Goal: Information Seeking & Learning: Learn about a topic

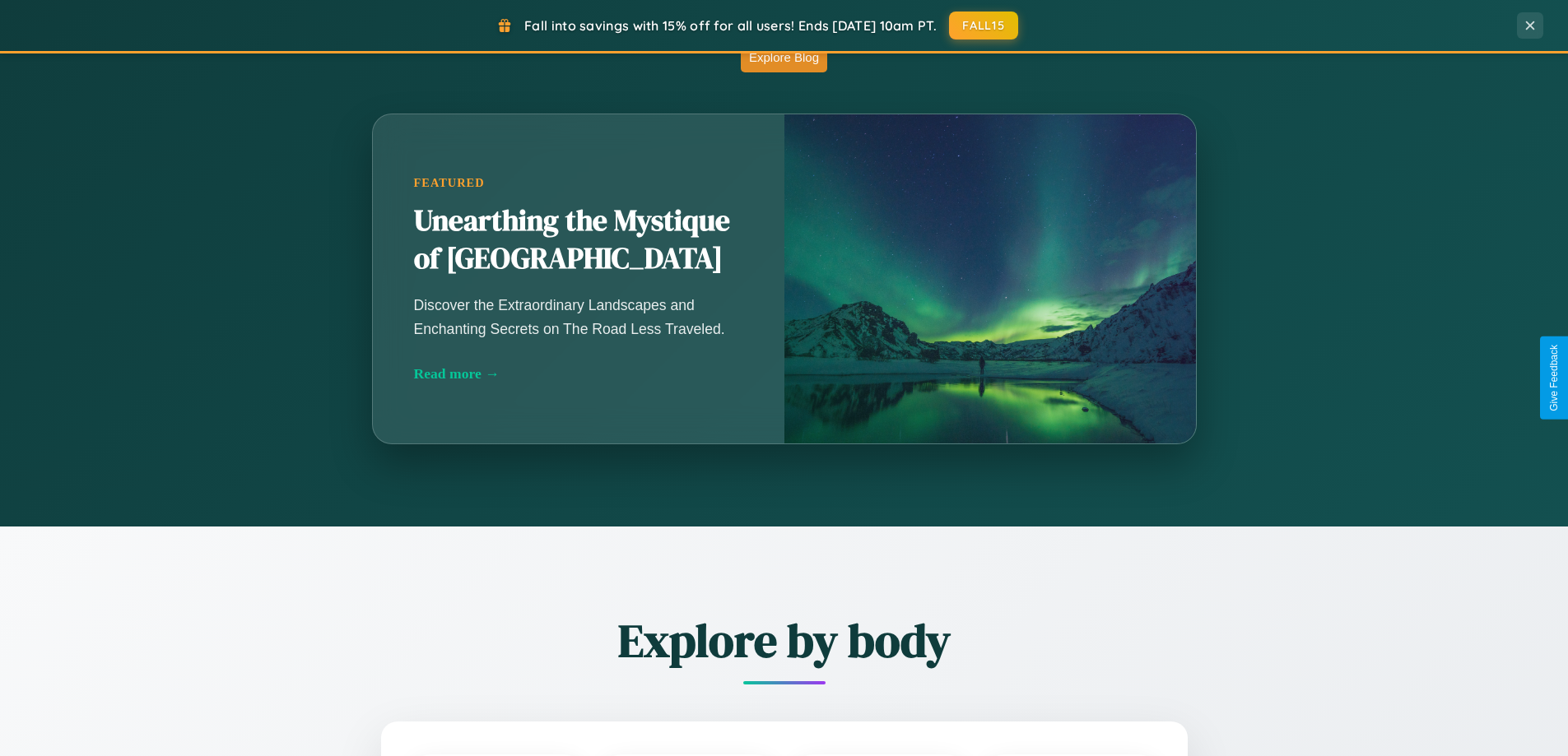
scroll to position [3167, 0]
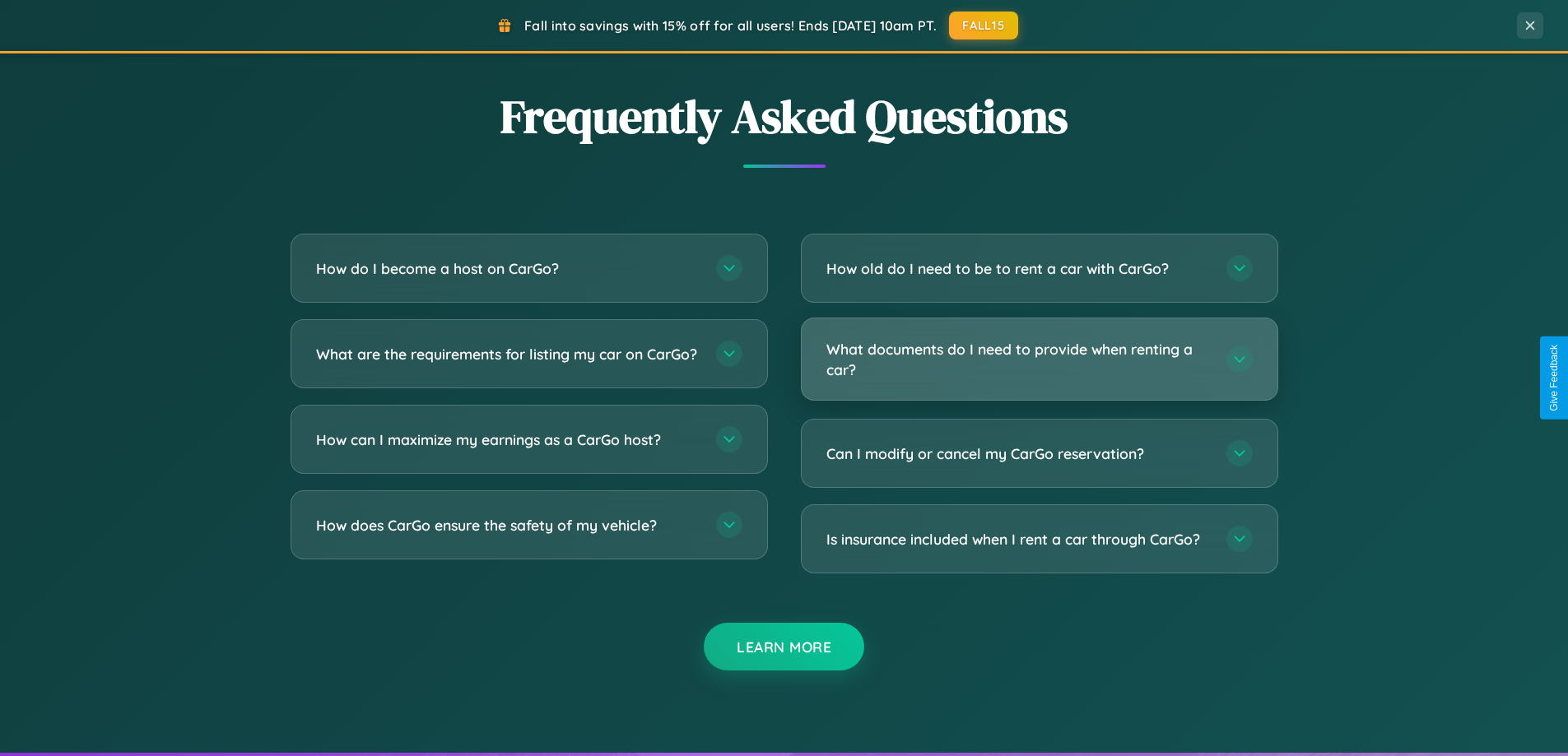
click at [1039, 360] on h3 "What documents do I need to provide when renting a car?" at bounding box center [1018, 359] width 383 height 40
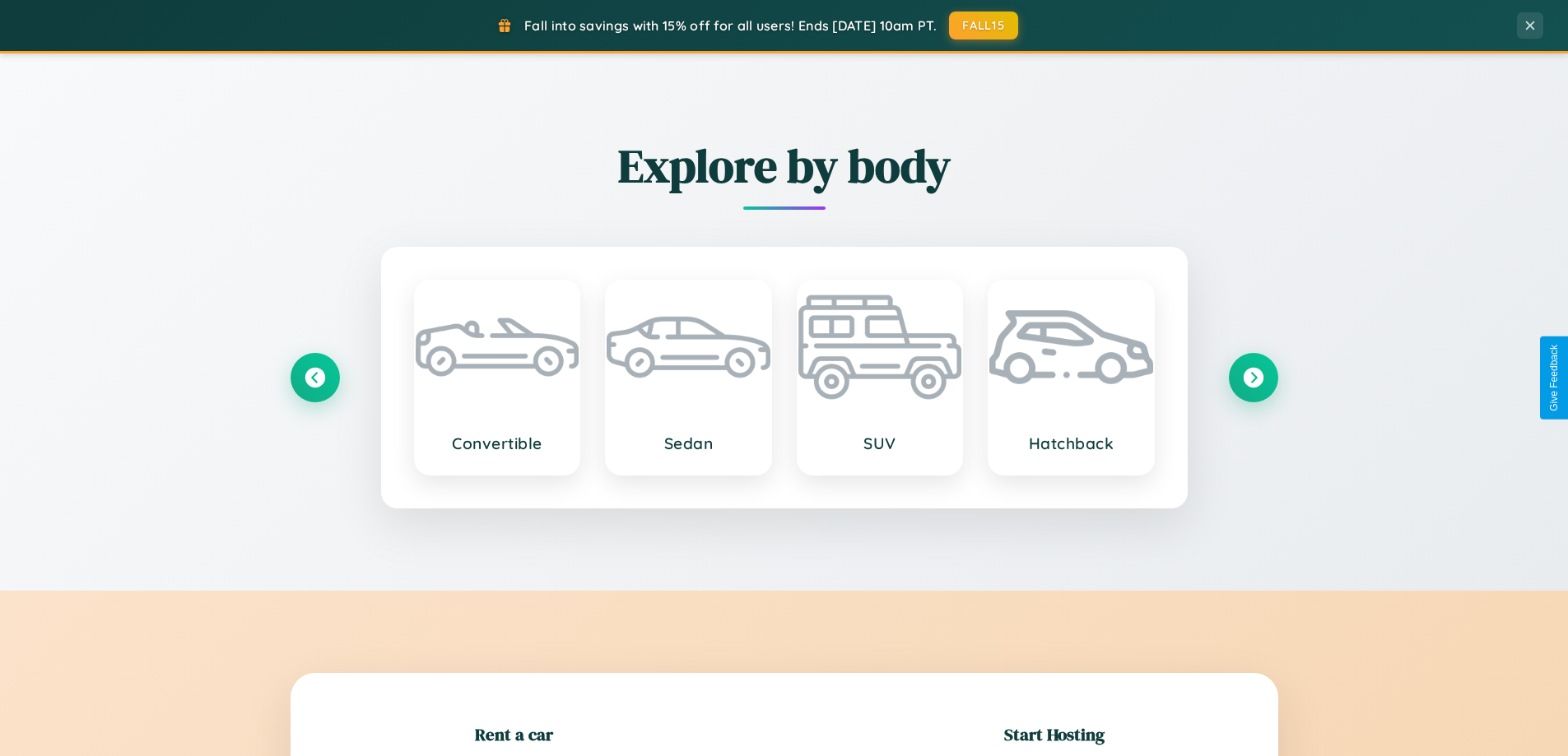
scroll to position [355, 0]
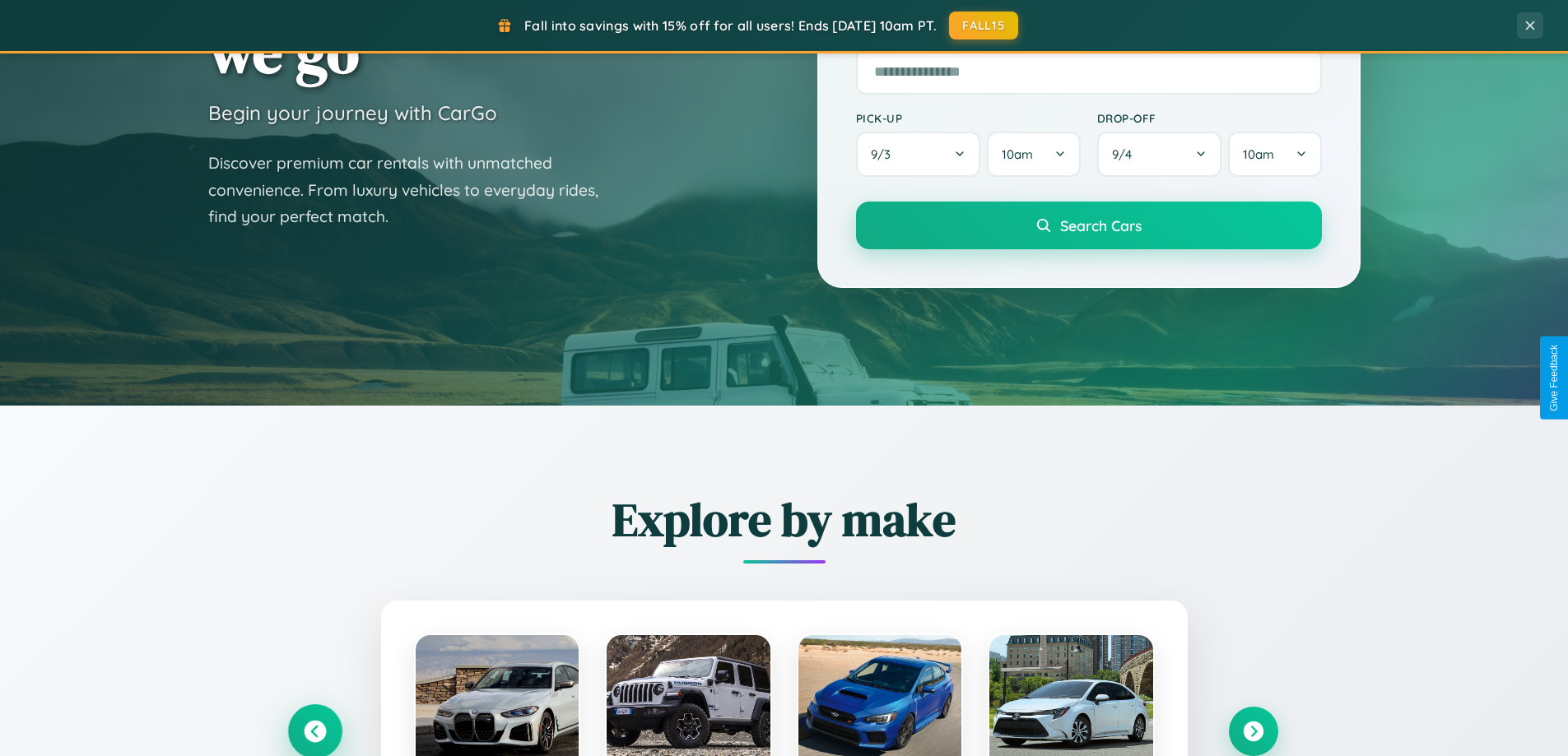
click at [314, 732] on icon at bounding box center [314, 732] width 22 height 22
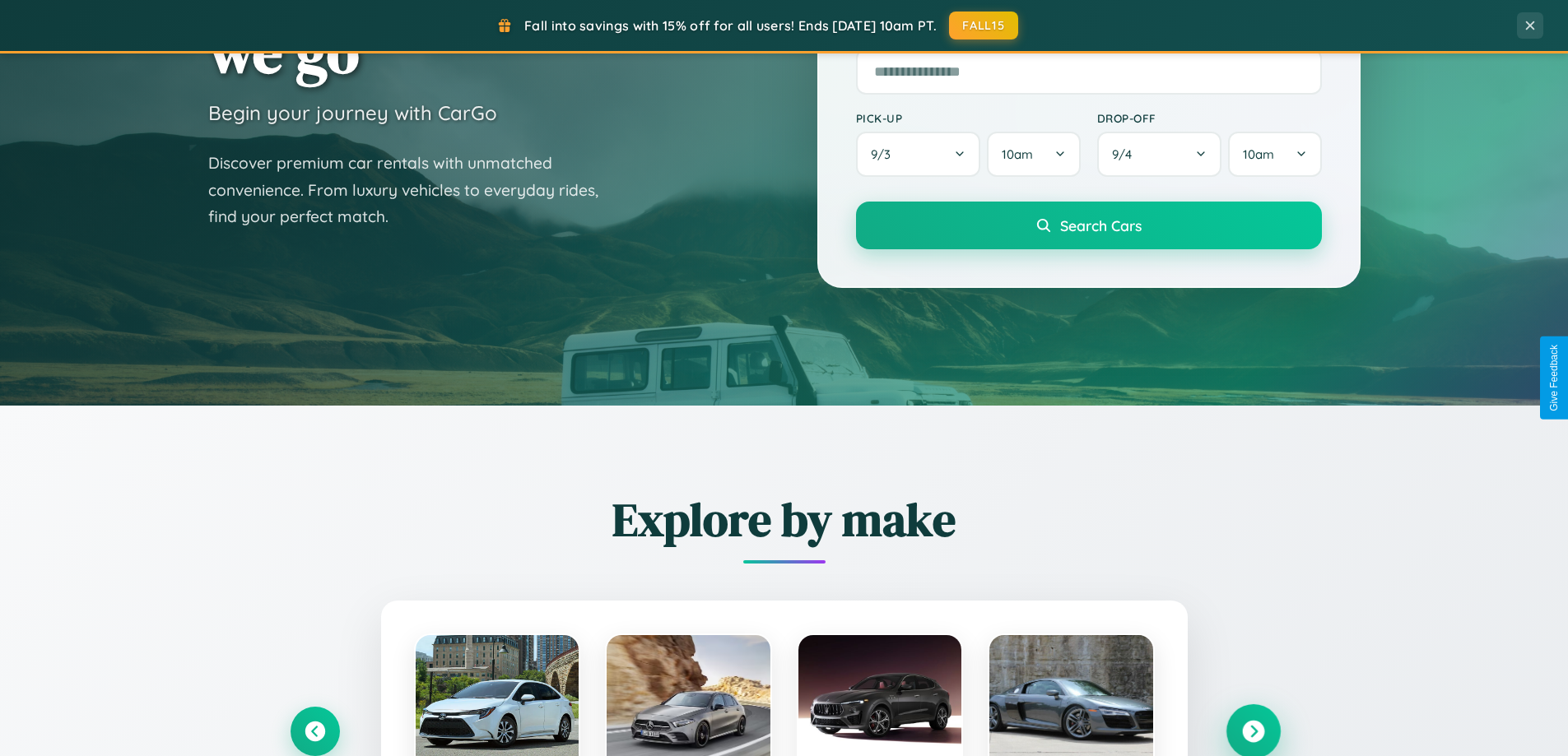
click at [1253, 732] on icon at bounding box center [1253, 732] width 22 height 22
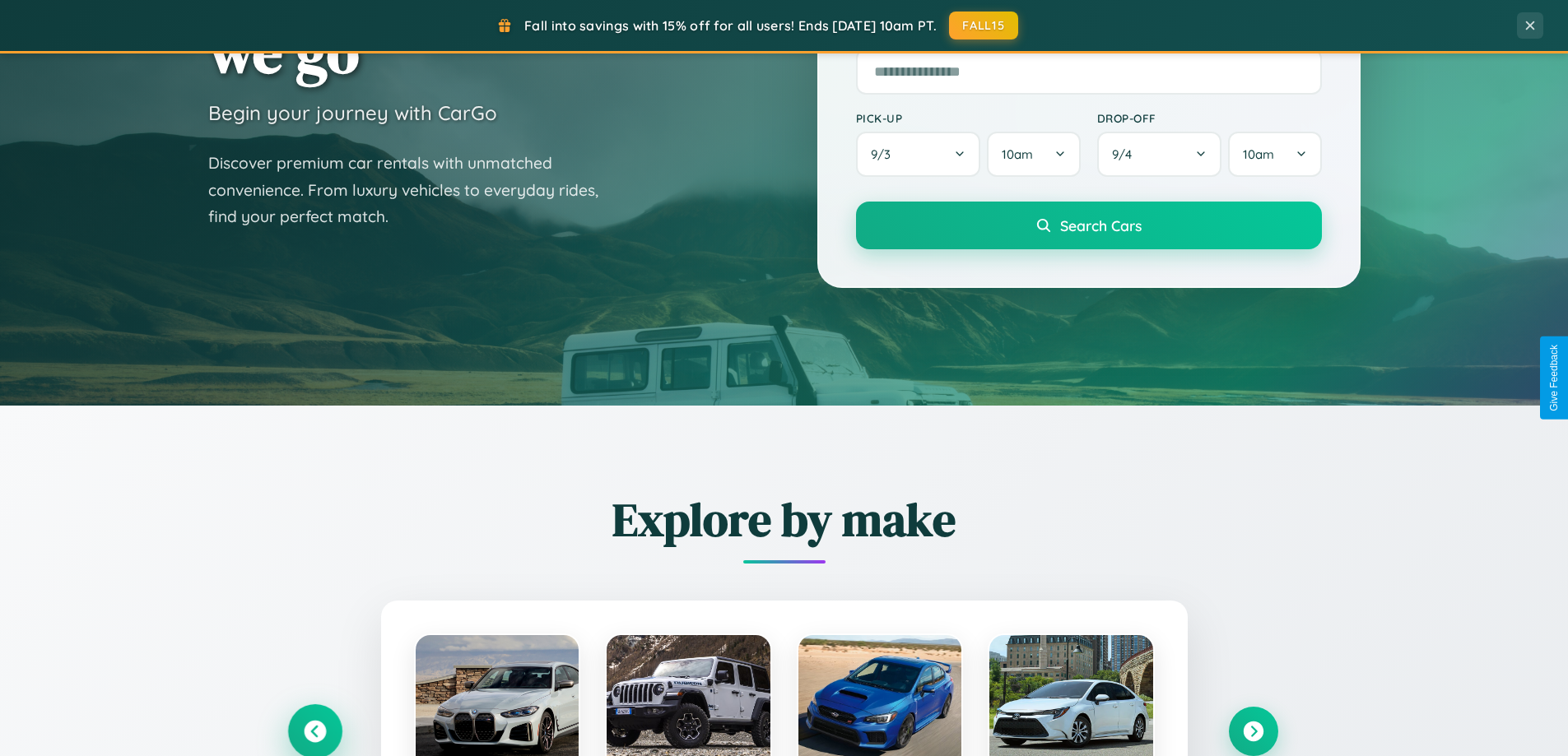
click at [314, 731] on icon at bounding box center [314, 732] width 22 height 22
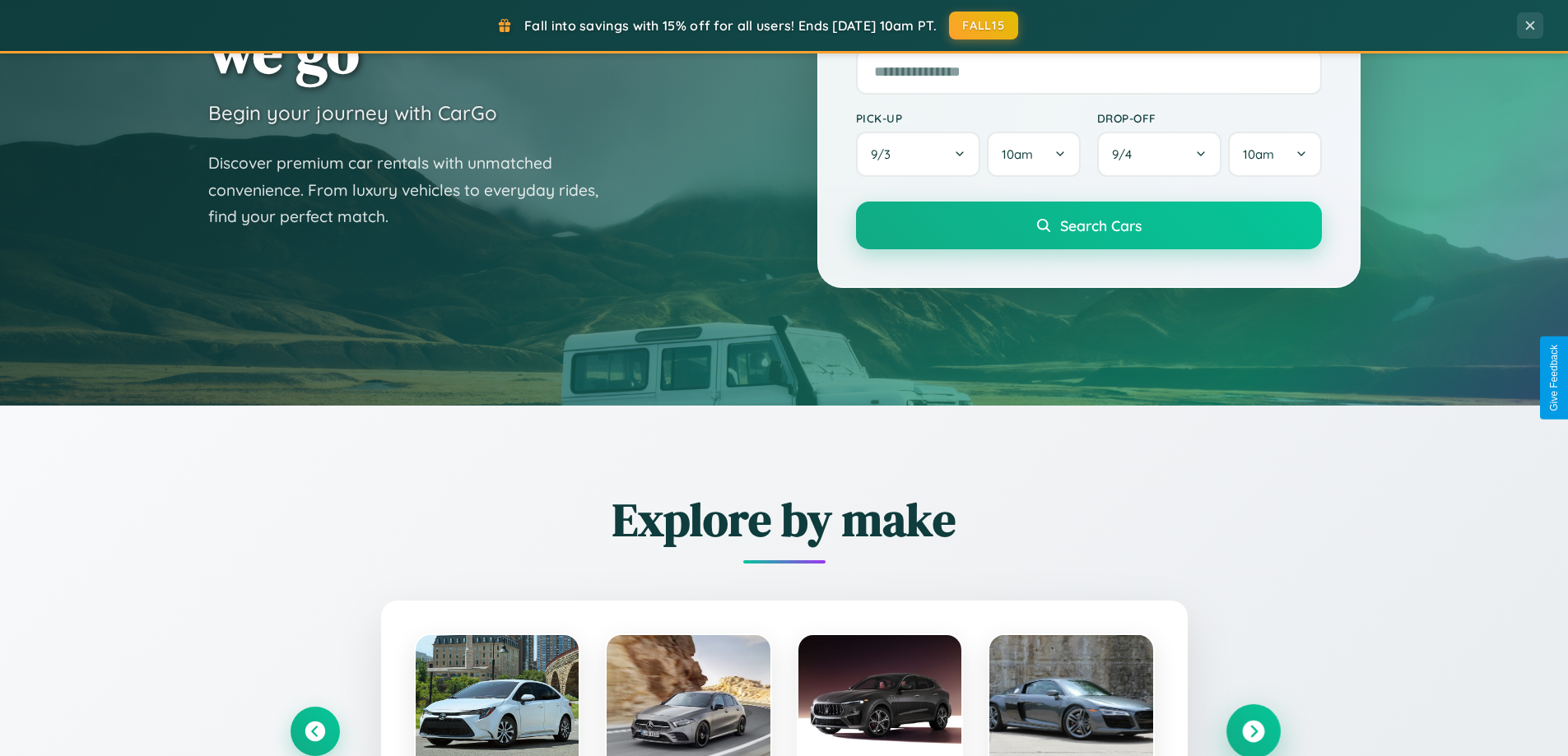
click at [1253, 731] on icon at bounding box center [1253, 732] width 22 height 22
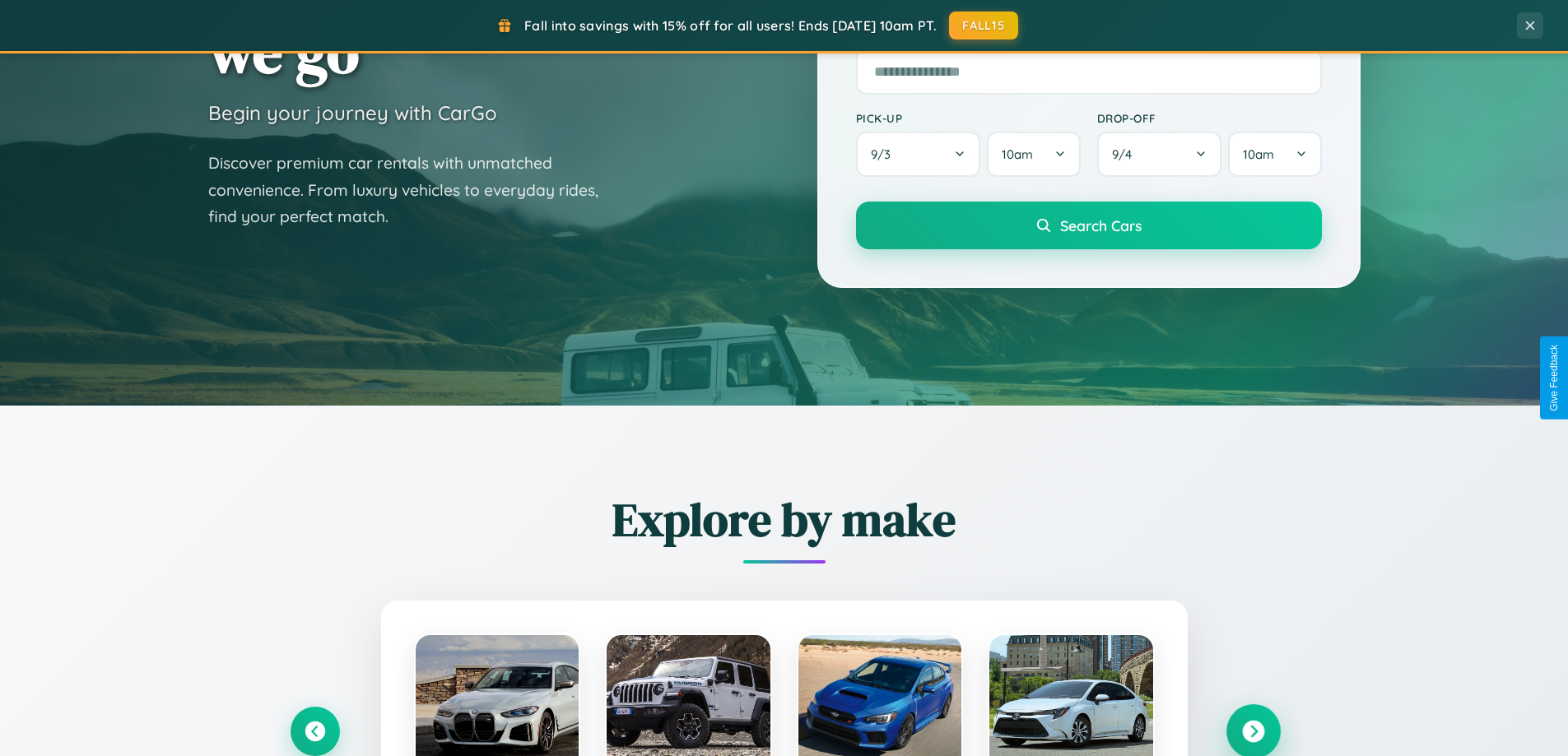
click at [1253, 730] on icon at bounding box center [1253, 732] width 22 height 22
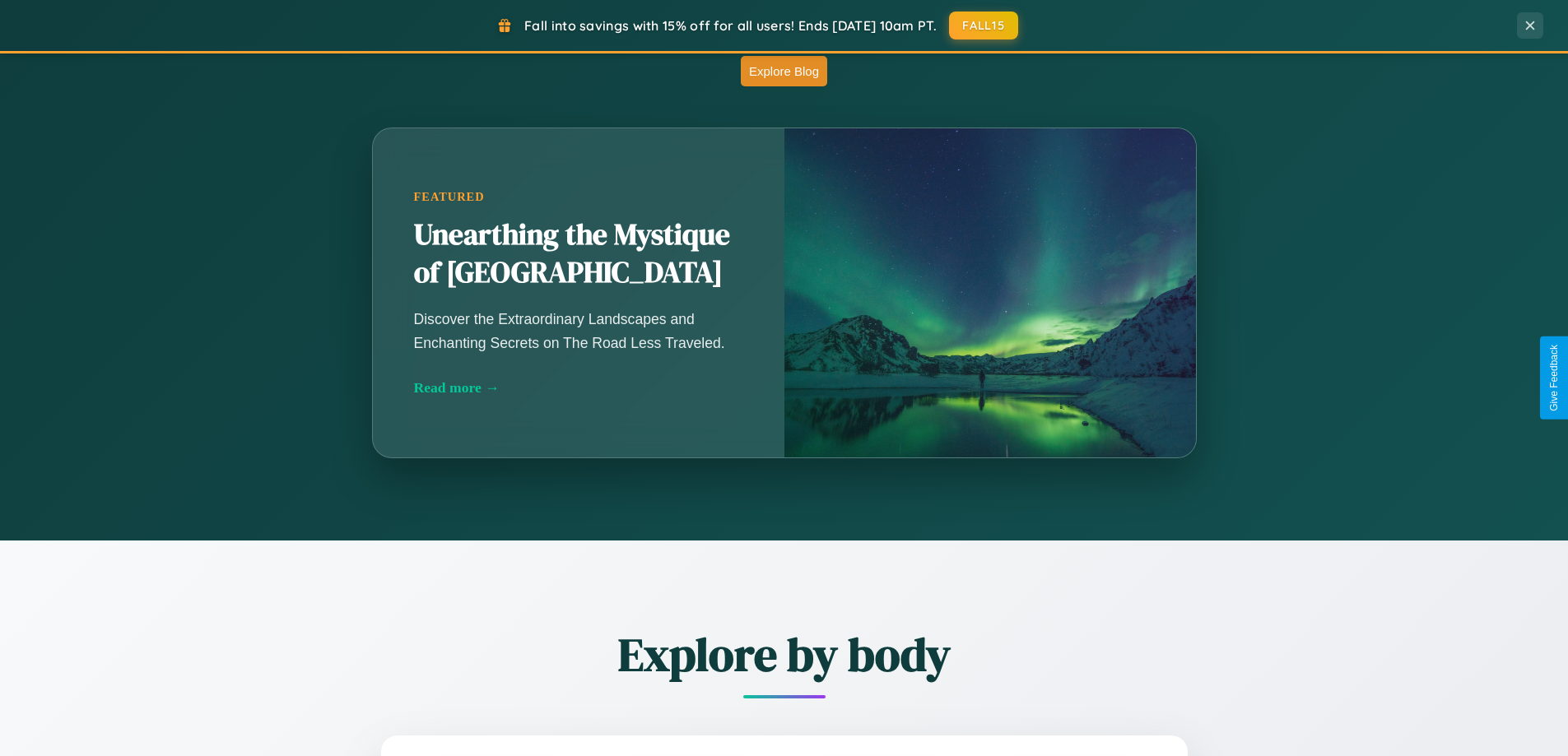
scroll to position [1450, 0]
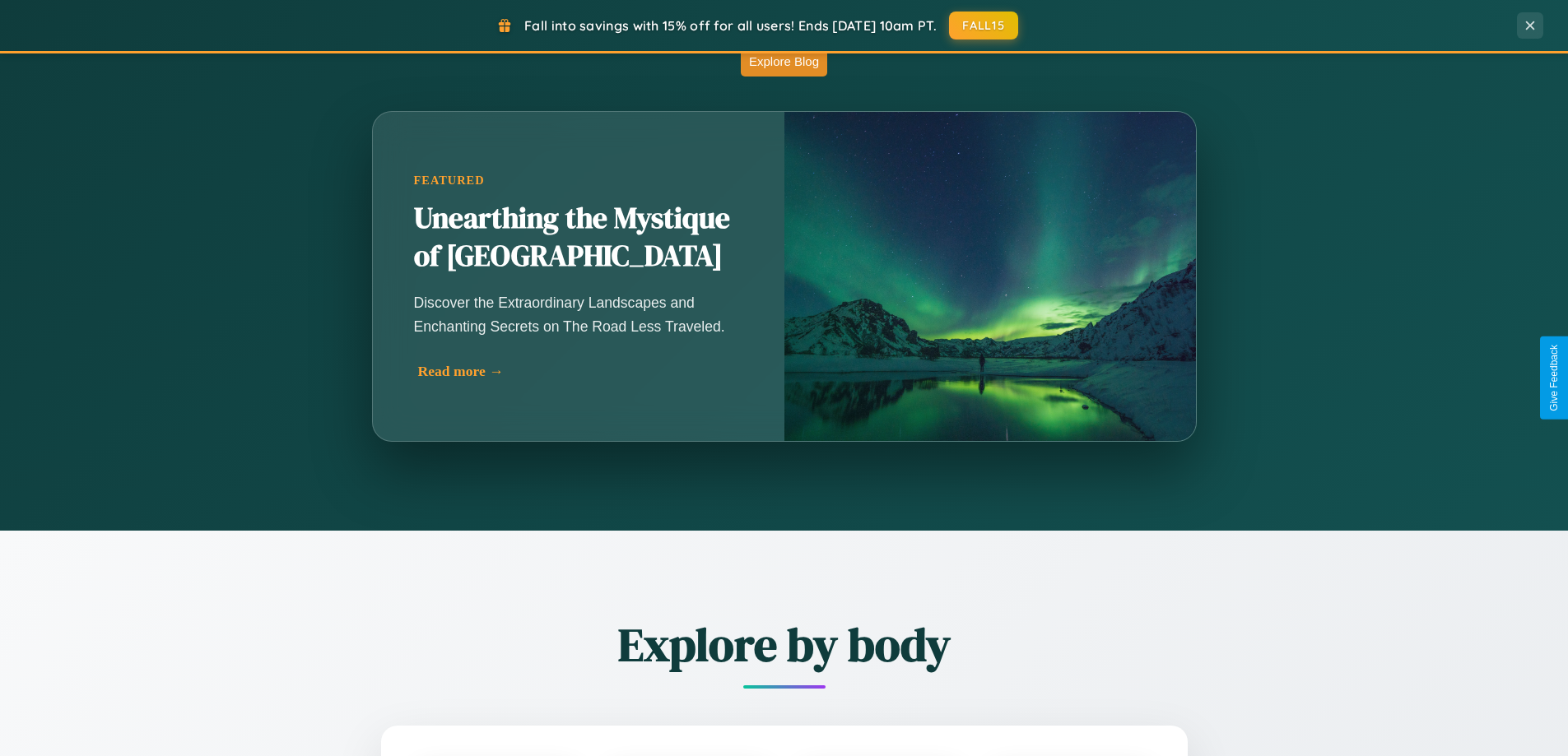
click at [582, 373] on div "Read more →" at bounding box center [583, 372] width 329 height 18
